Goal: Task Accomplishment & Management: Use online tool/utility

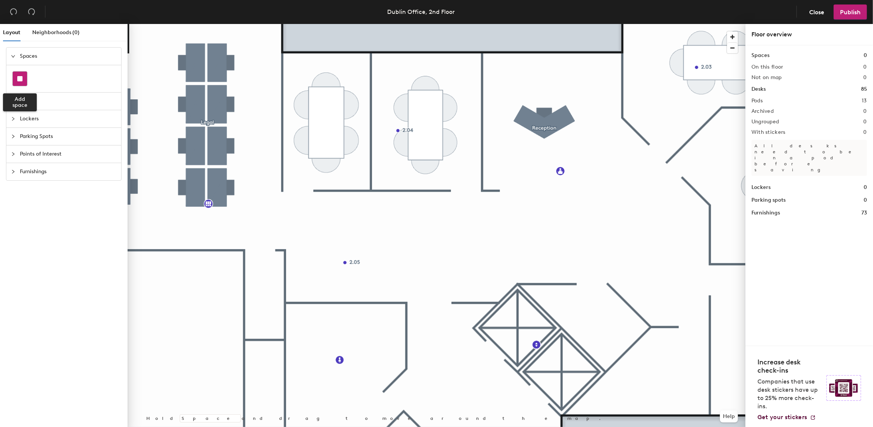
click at [21, 78] on rect at bounding box center [19, 78] width 5 height 5
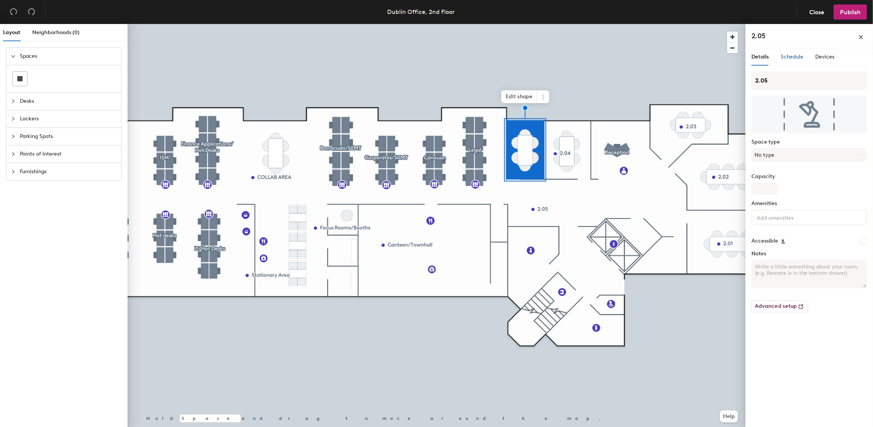
click at [792, 57] on span "Schedule" at bounding box center [792, 57] width 23 height 6
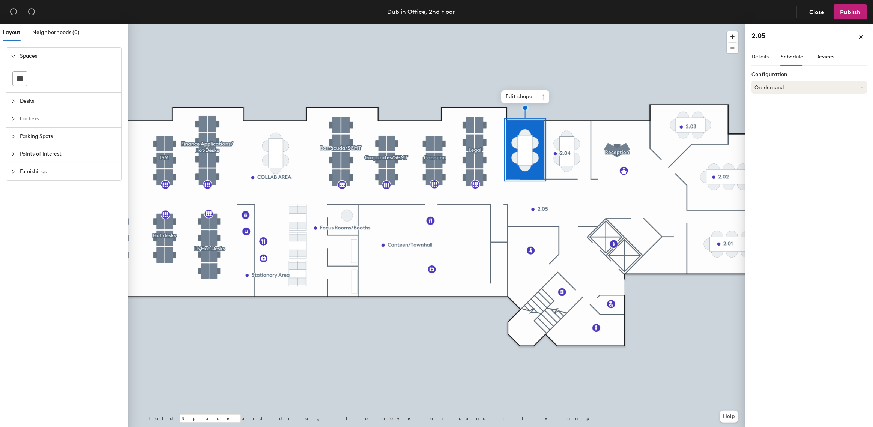
click at [784, 88] on button "On-demand" at bounding box center [810, 88] width 116 height 14
click at [764, 119] on div "Scheduled" at bounding box center [809, 117] width 115 height 11
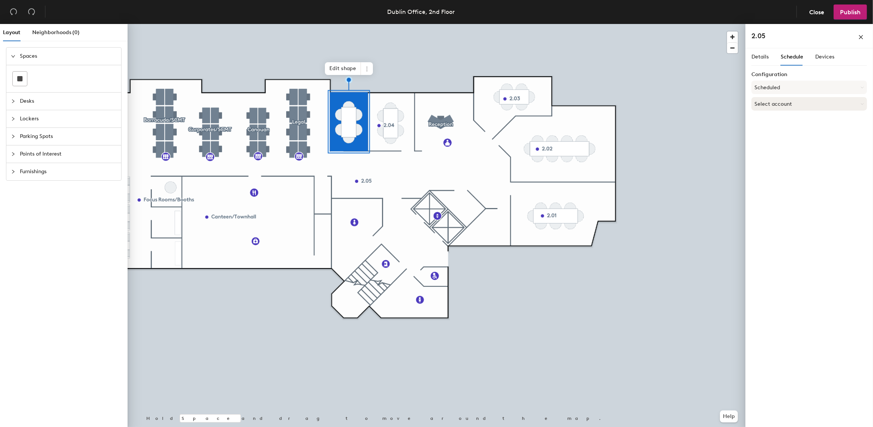
click at [774, 105] on button "Select account" at bounding box center [810, 104] width 116 height 14
click at [761, 132] on div "Microsoft 365" at bounding box center [809, 133] width 115 height 11
click at [757, 131] on input at bounding box center [810, 133] width 116 height 14
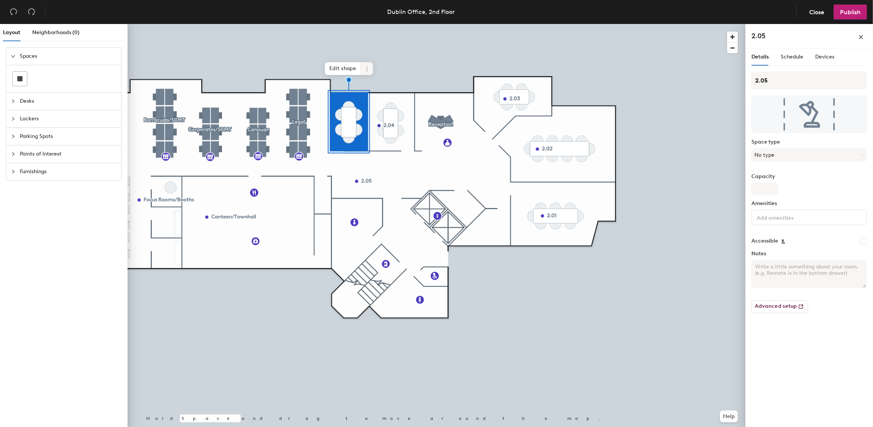
click at [369, 63] on span at bounding box center [367, 68] width 12 height 13
click at [380, 114] on span "Delete" at bounding box center [394, 111] width 67 height 13
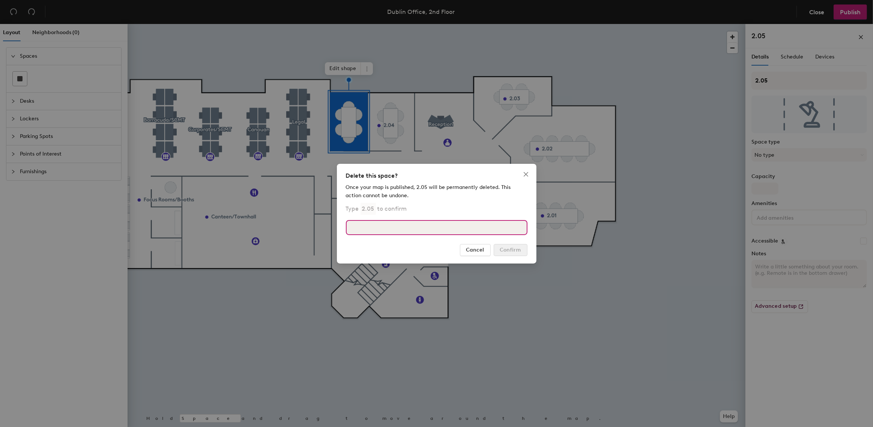
click at [386, 231] on input at bounding box center [437, 227] width 182 height 15
type input "2.05"
click at [510, 248] on span "Confirm" at bounding box center [510, 250] width 21 height 6
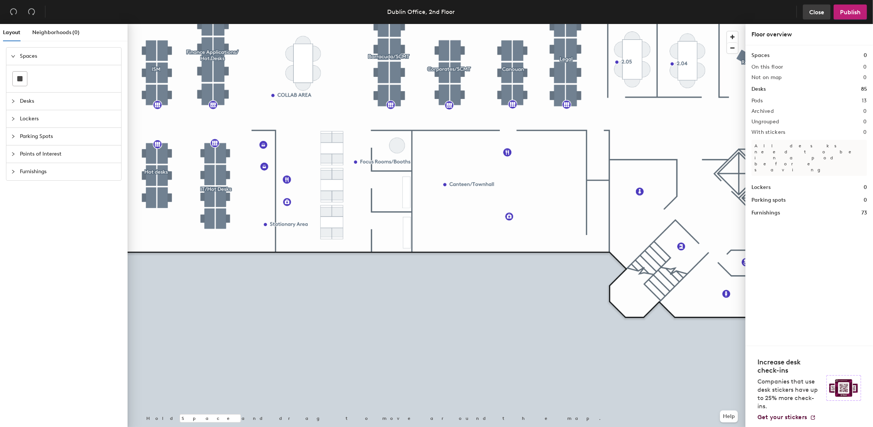
click at [814, 8] on button "Close" at bounding box center [817, 12] width 28 height 15
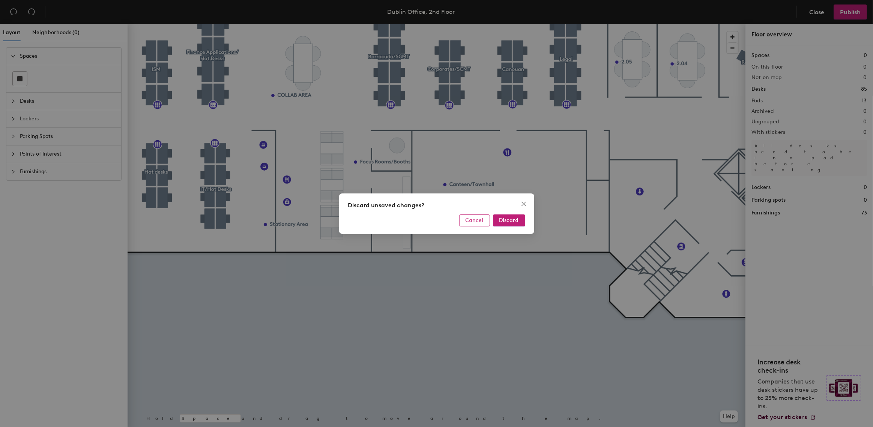
click at [481, 215] on button "Cancel" at bounding box center [474, 221] width 31 height 12
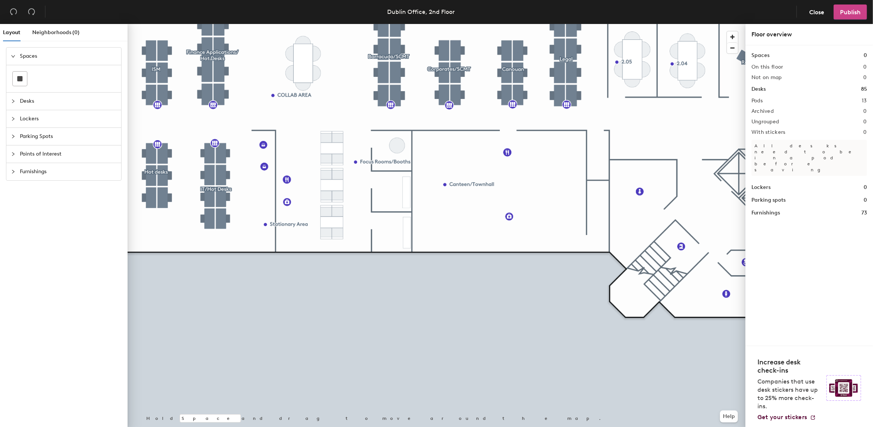
click at [859, 8] on button "Publish" at bounding box center [850, 12] width 33 height 15
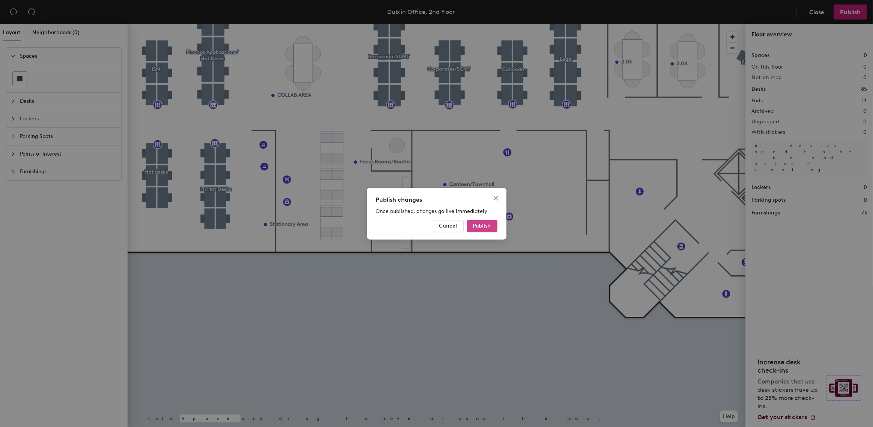
click at [483, 227] on span "Publish" at bounding box center [482, 226] width 18 height 6
